Goal: Information Seeking & Learning: Check status

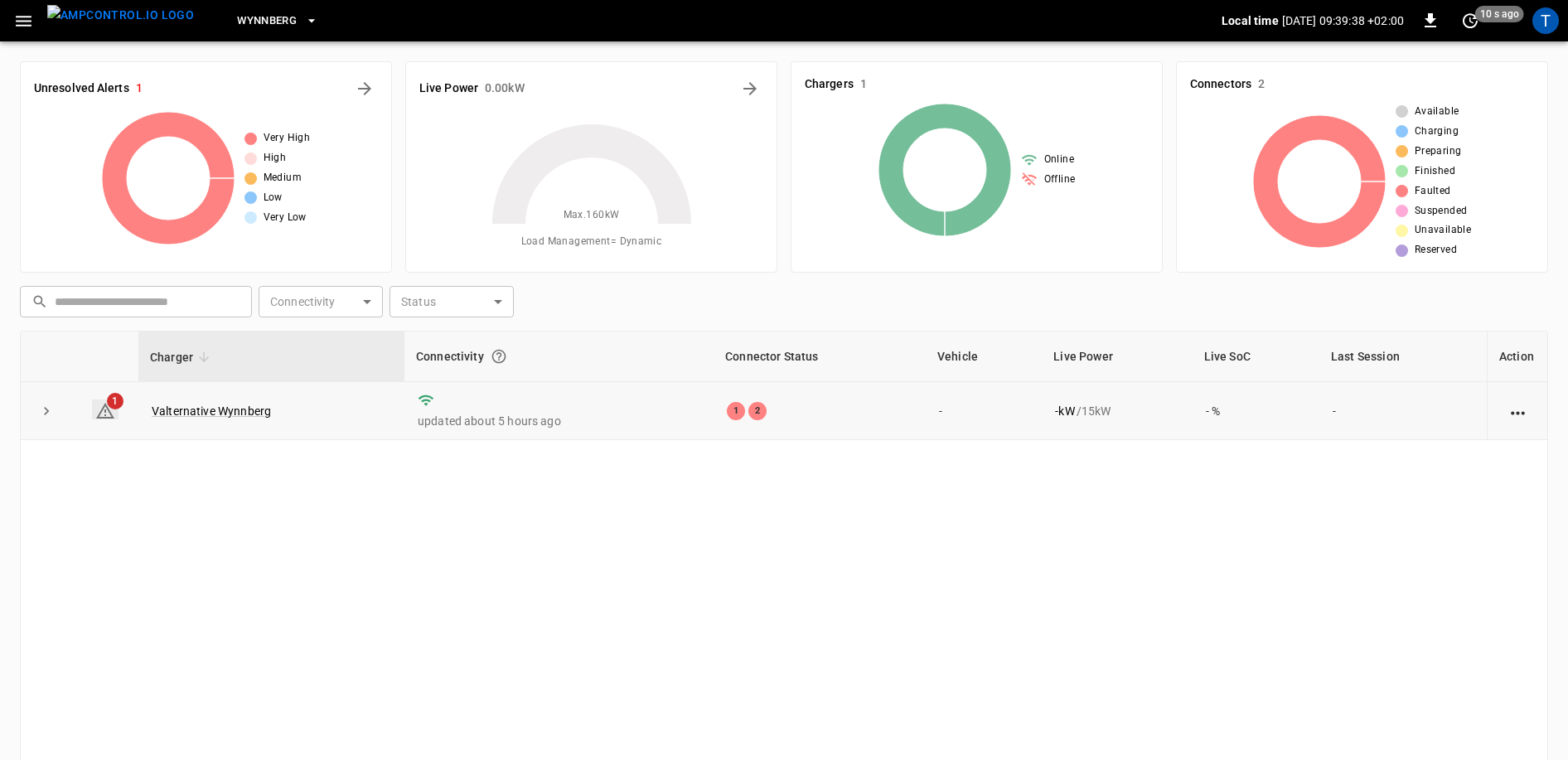
click at [114, 404] on span "1" at bounding box center [115, 401] width 17 height 17
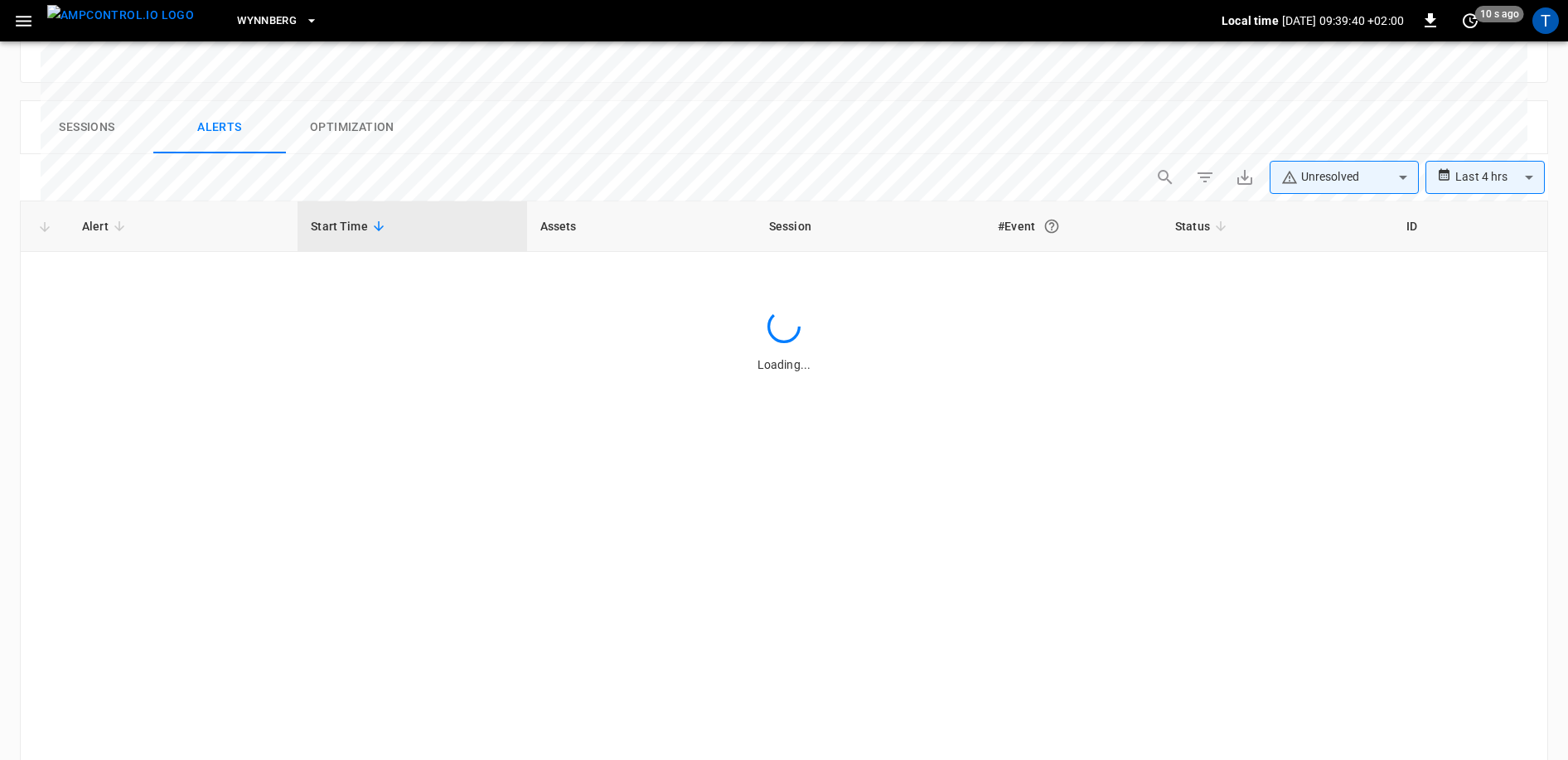
scroll to position [772, 0]
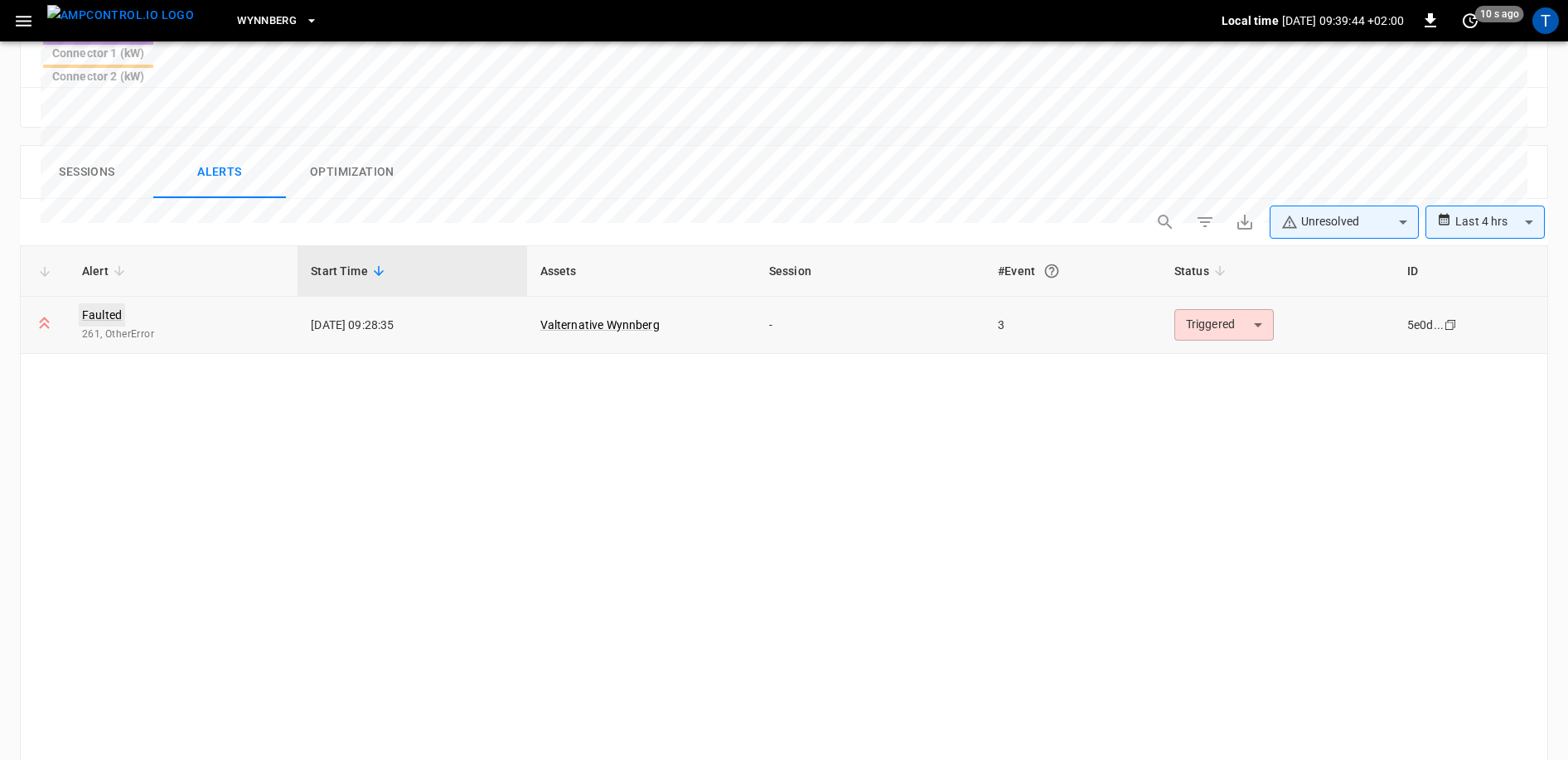
click at [103, 304] on link "Faulted" at bounding box center [101, 316] width 46 height 24
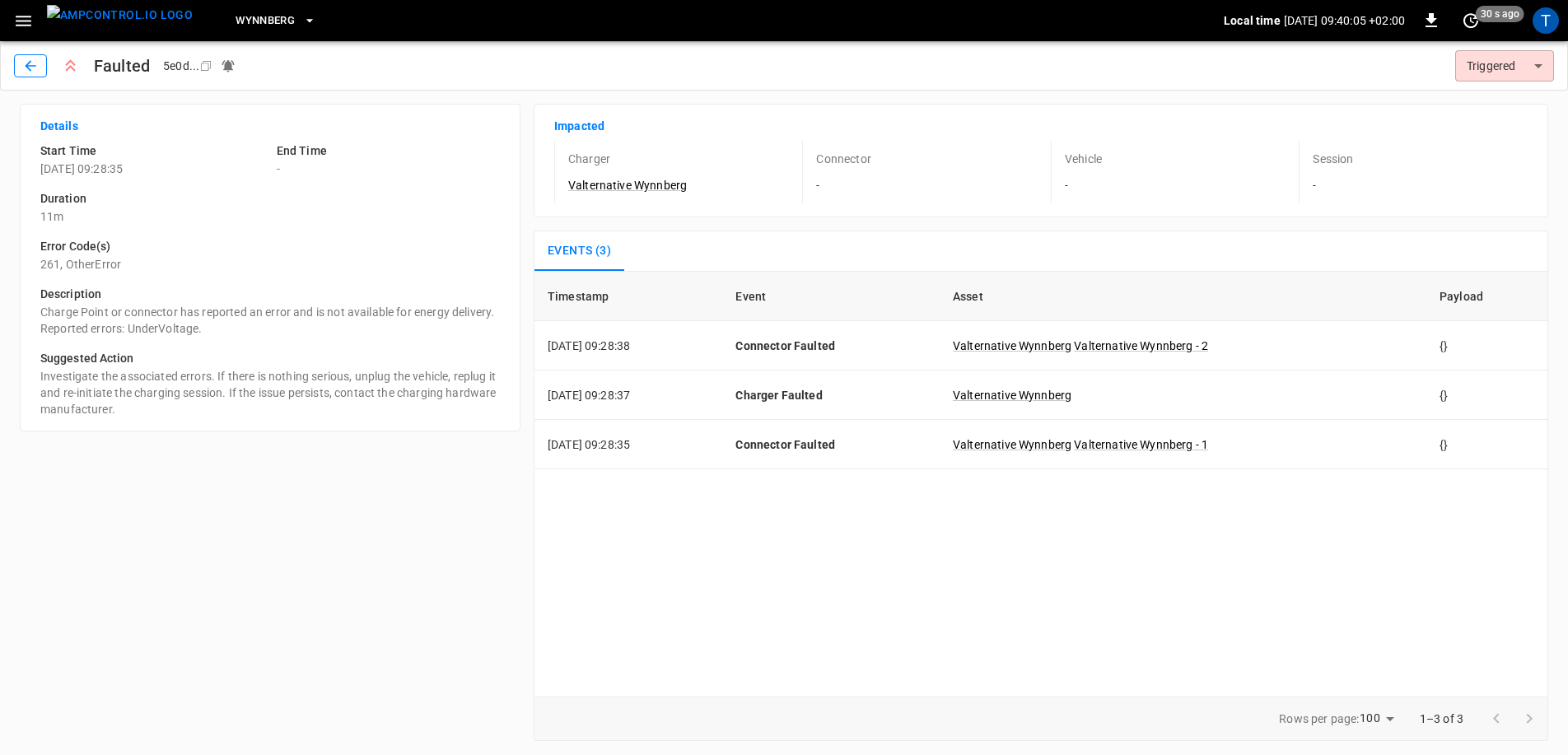
click at [39, 61] on button "button" at bounding box center [30, 66] width 33 height 23
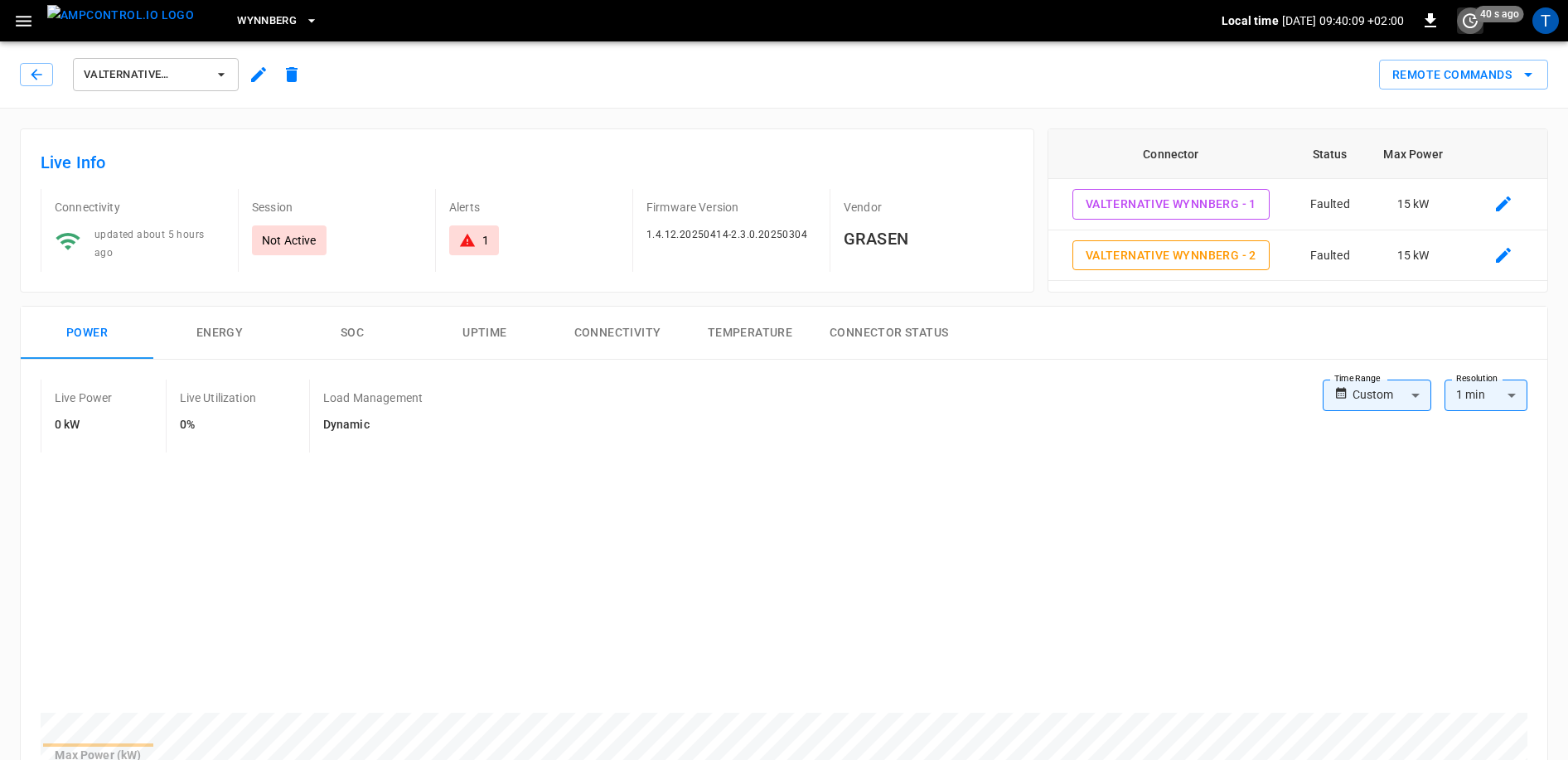
click at [1474, 31] on button "set refresh interval" at bounding box center [1470, 21] width 27 height 27
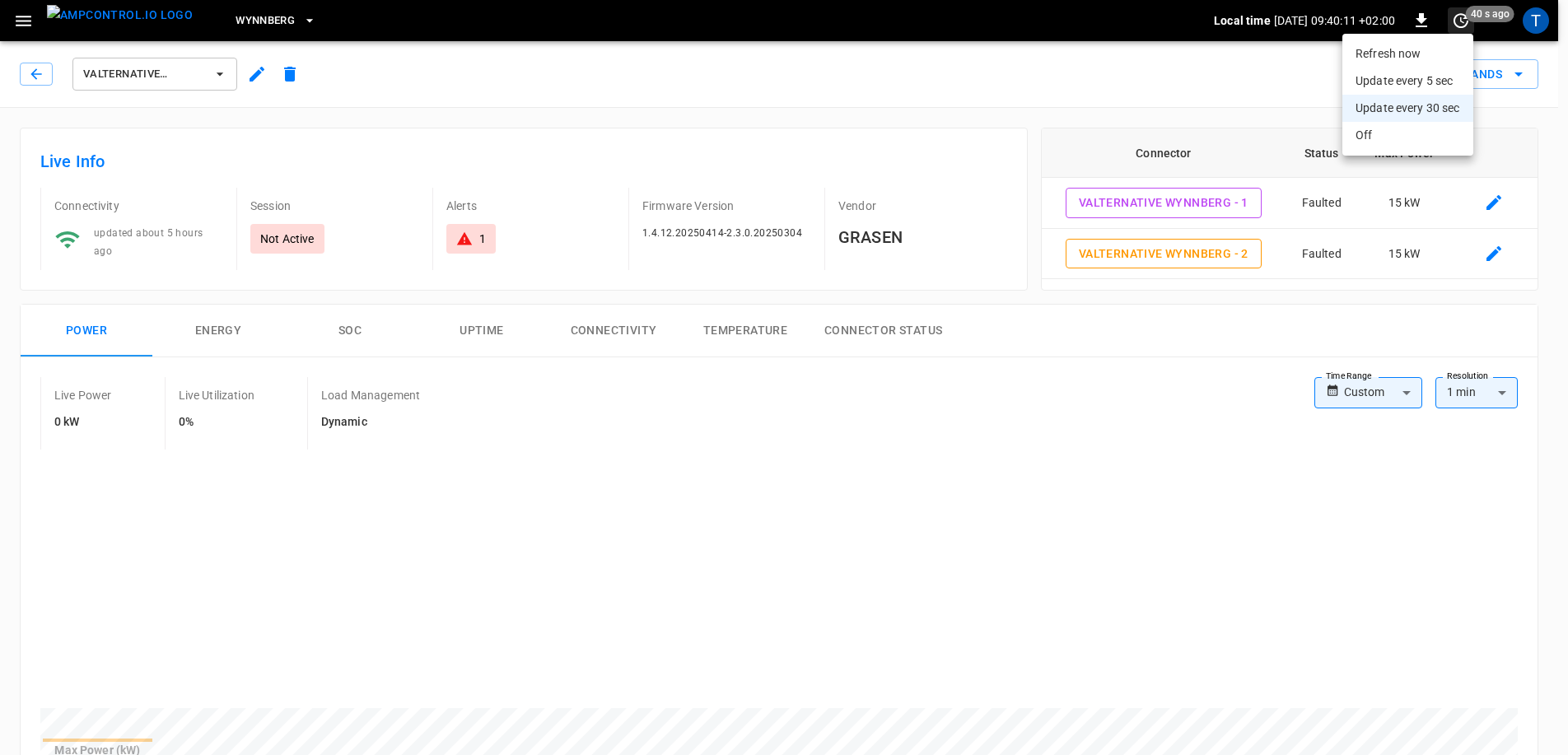
click at [1464, 31] on div at bounding box center [784, 377] width 1568 height 755
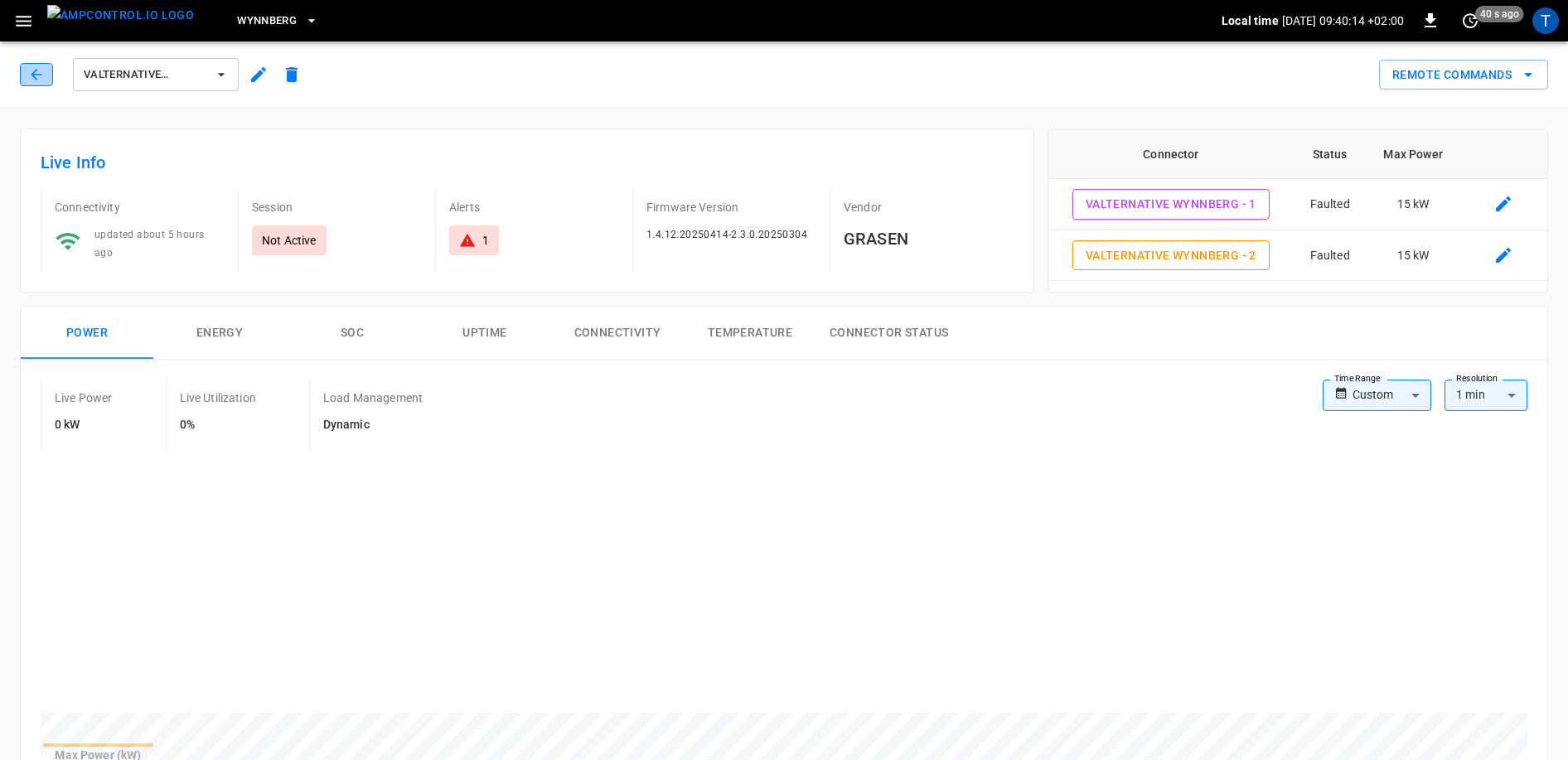
click at [45, 72] on button "button" at bounding box center [36, 75] width 33 height 24
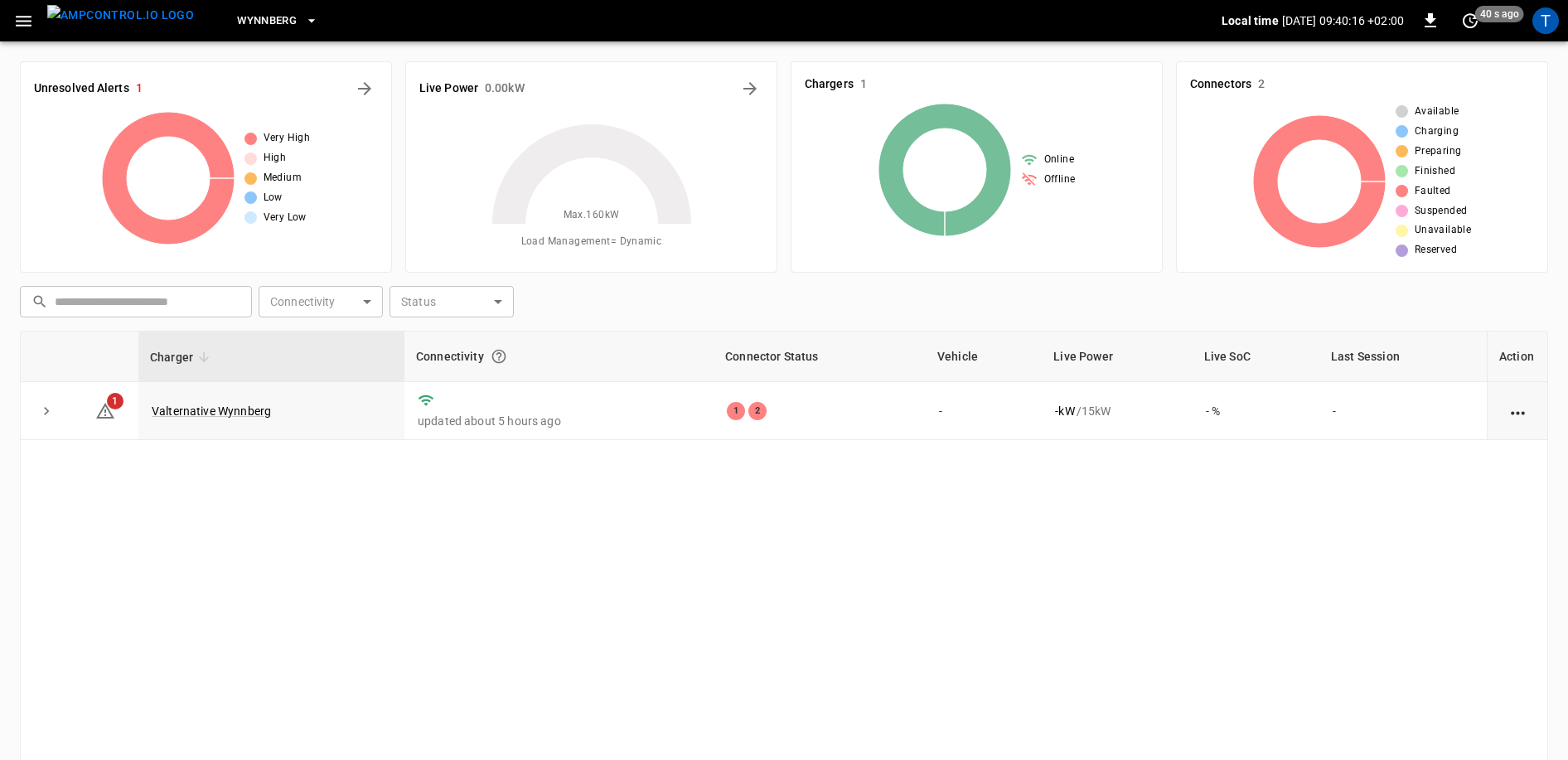
click at [45, 72] on div "Unresolved Alerts 1 Very High High Medium Low Very Low" at bounding box center [205, 166] width 373 height 211
click at [87, 23] on img "menu" at bounding box center [120, 15] width 146 height 21
click at [304, 26] on icon "button" at bounding box center [312, 21] width 17 height 17
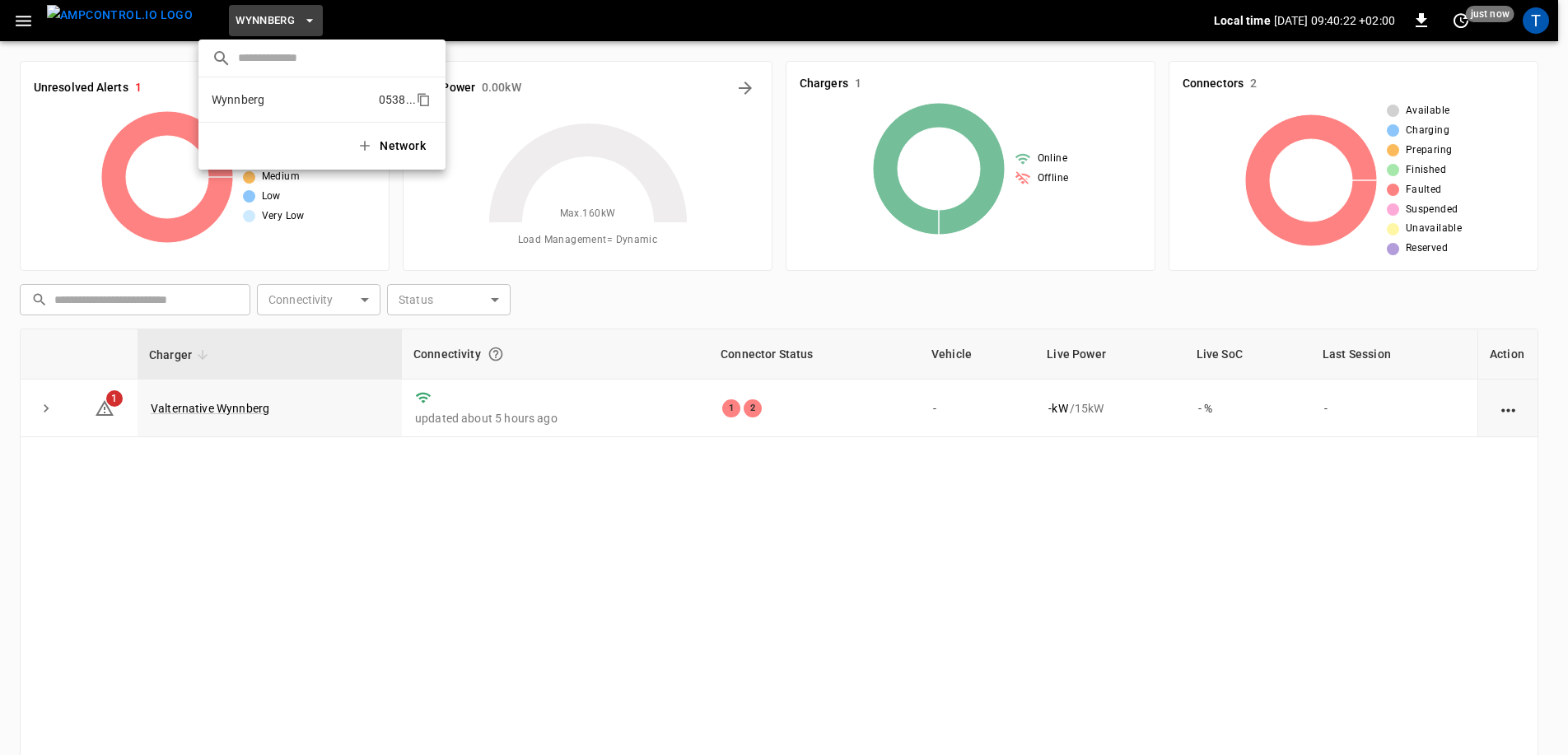
click at [309, 103] on p "Wynnberg" at bounding box center [292, 100] width 160 height 17
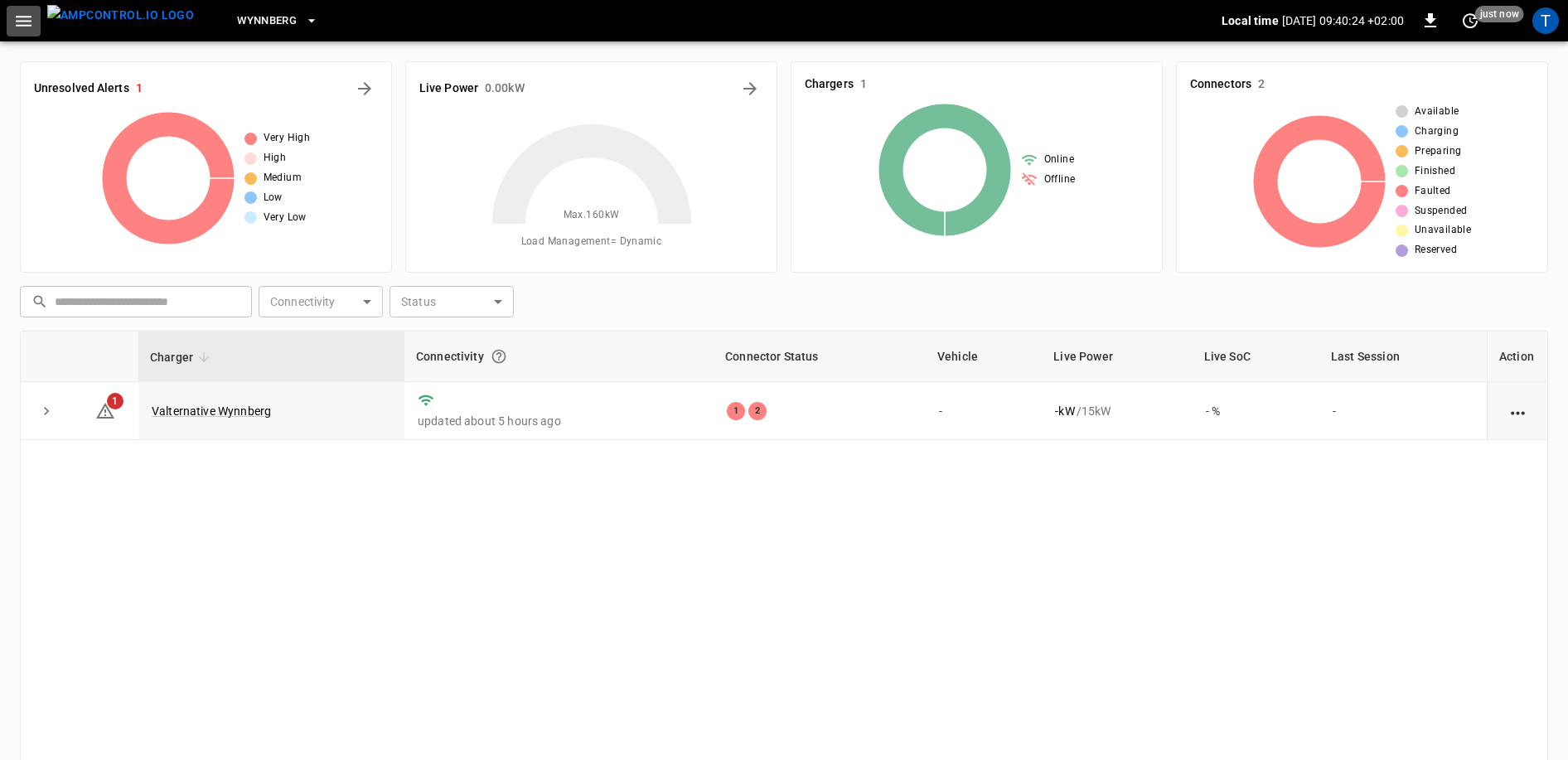
click at [17, 23] on icon "button" at bounding box center [23, 21] width 21 height 21
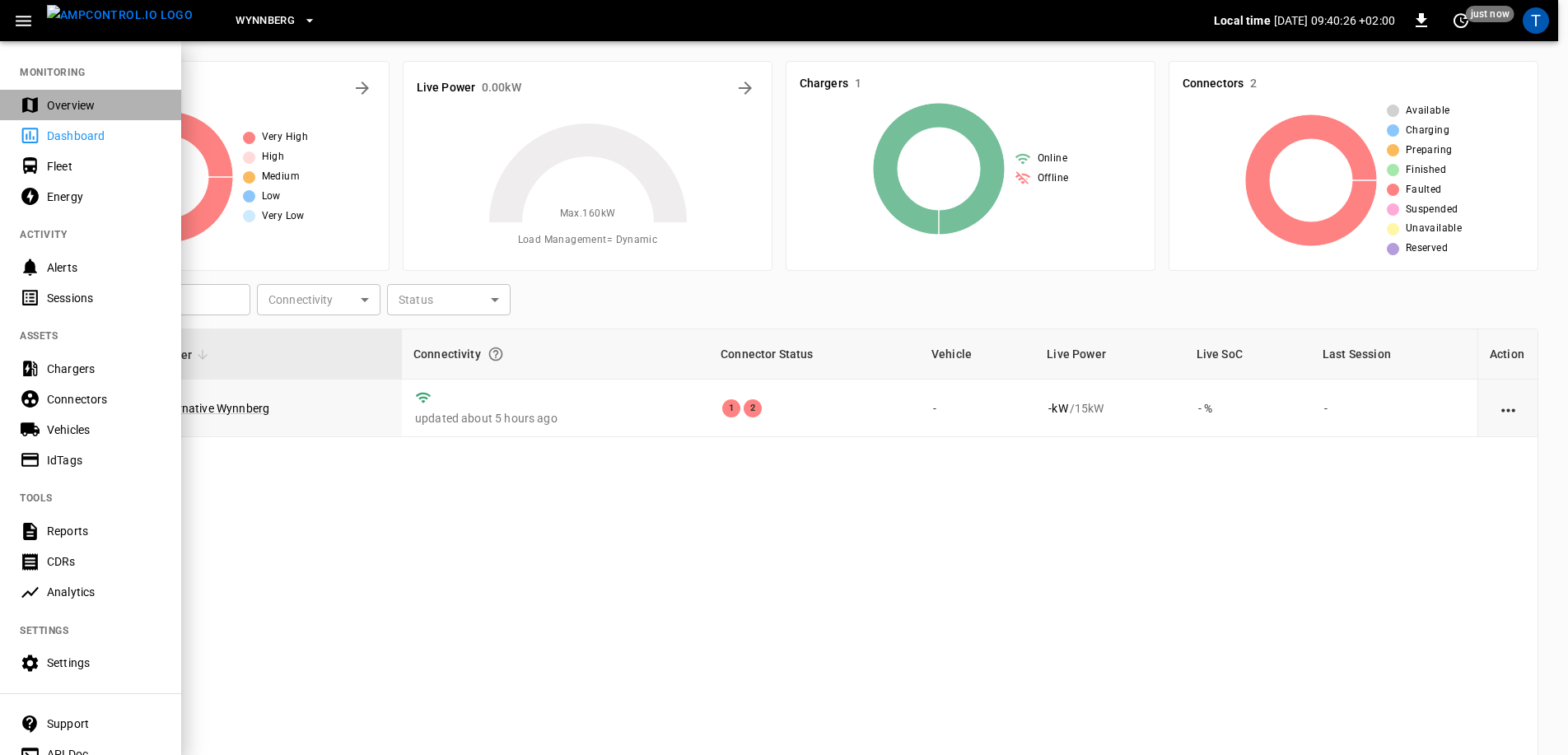
click at [57, 108] on div "Overview" at bounding box center [104, 105] width 114 height 17
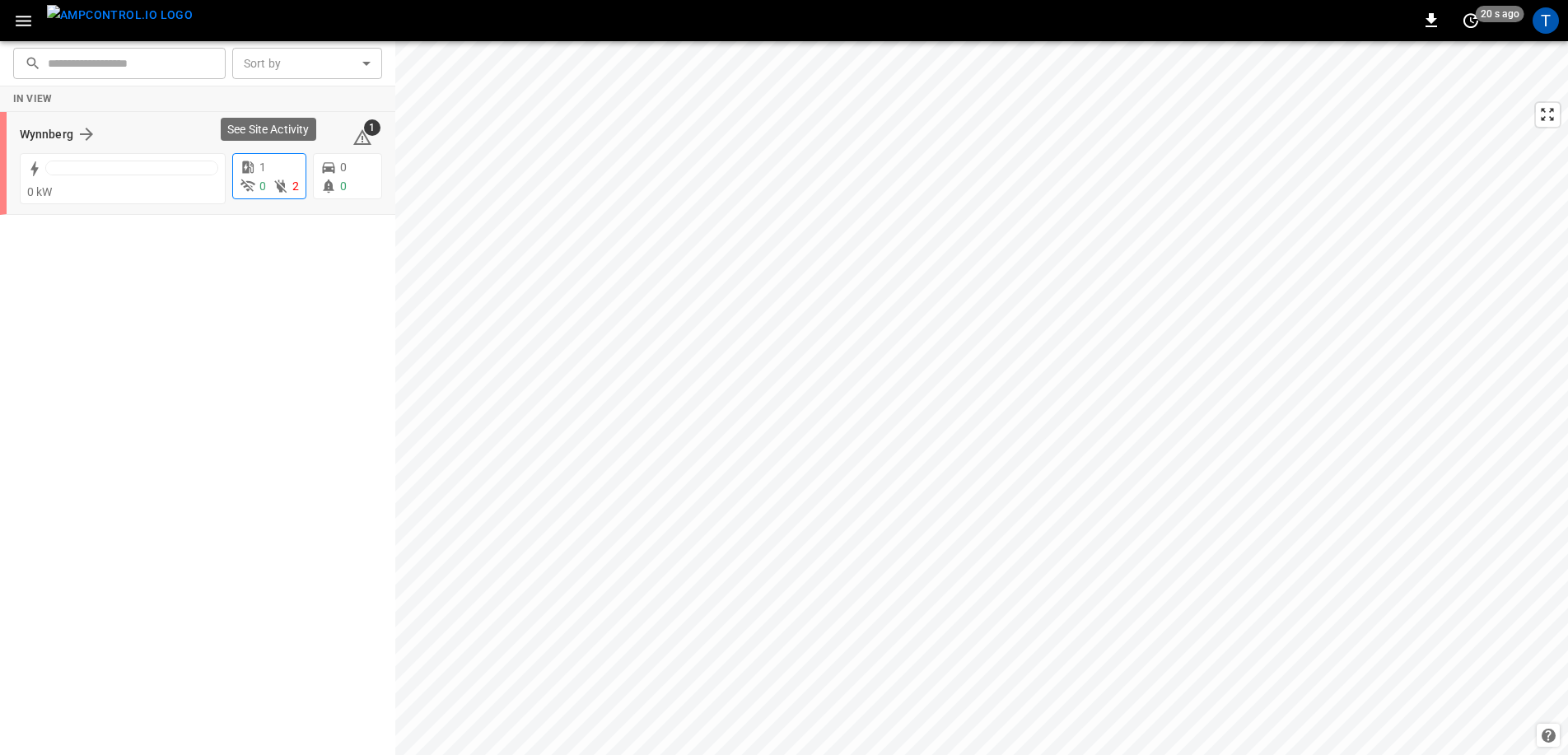
click at [292, 189] on span "2" at bounding box center [295, 186] width 7 height 13
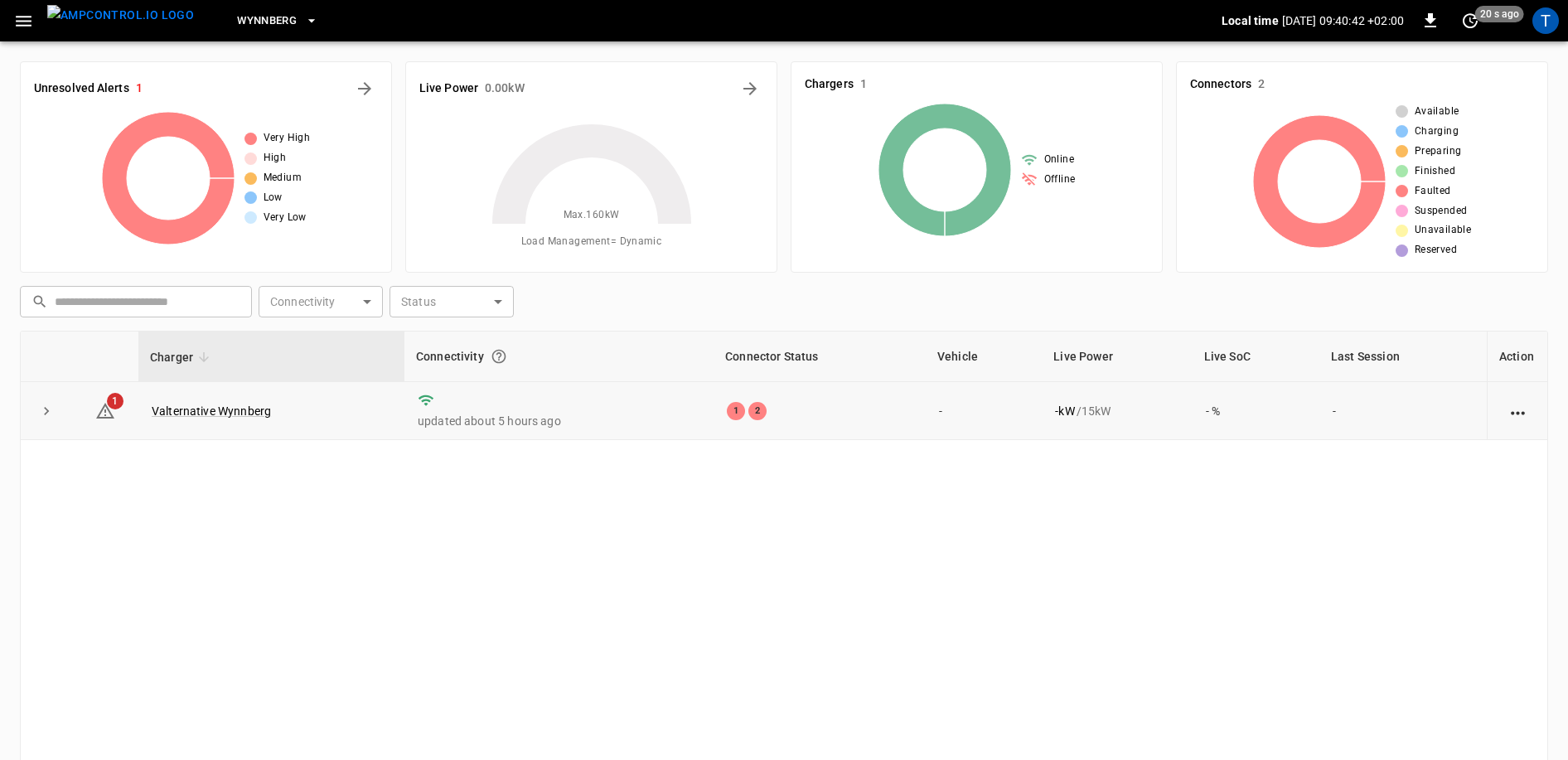
click at [765, 417] on div "1 2" at bounding box center [820, 411] width 186 height 19
